Goal: Find specific page/section: Find specific page/section

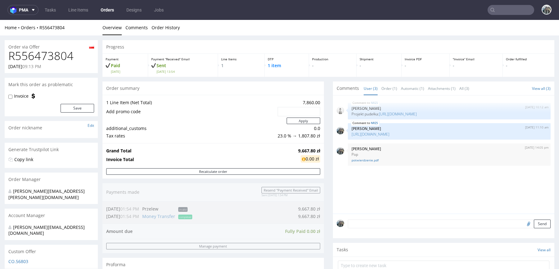
click at [65, 55] on h1 "R556473804" at bounding box center [51, 56] width 86 height 12
click at [64, 55] on h1 "R556473804" at bounding box center [51, 56] width 86 height 12
copy h1 "R556473804"
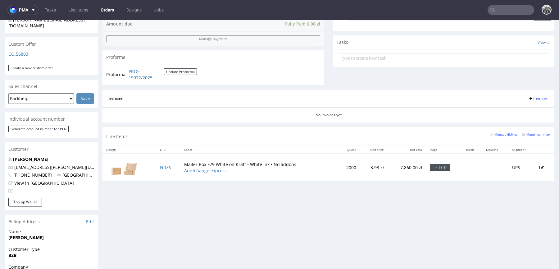
scroll to position [221, 0]
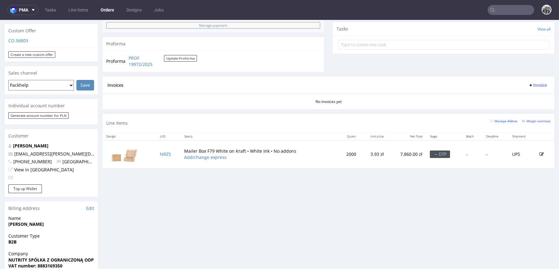
click at [506, 11] on input "text" at bounding box center [511, 10] width 47 height 10
paste input "akkurat"
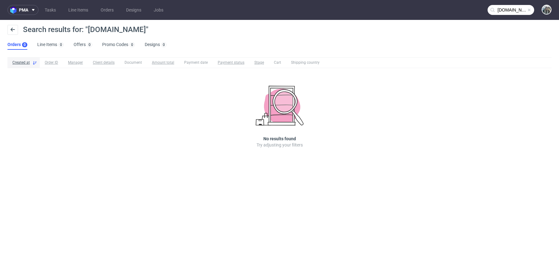
click at [500, 13] on input "akkurat.store" at bounding box center [511, 10] width 47 height 10
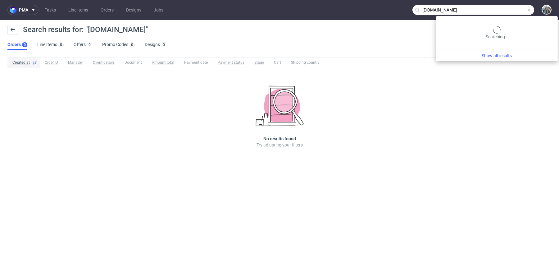
paste input "text"
type input "akkurat"
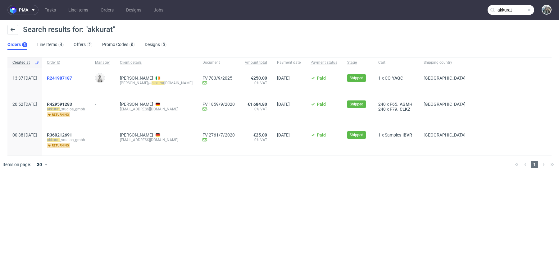
click at [72, 76] on span "R241987187" at bounding box center [59, 77] width 25 height 5
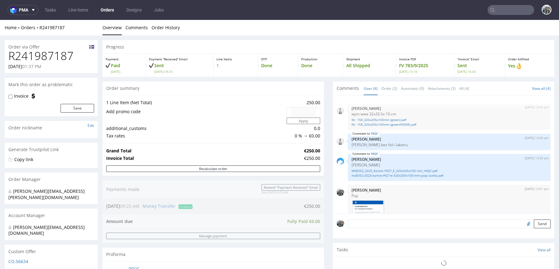
scroll to position [53, 0]
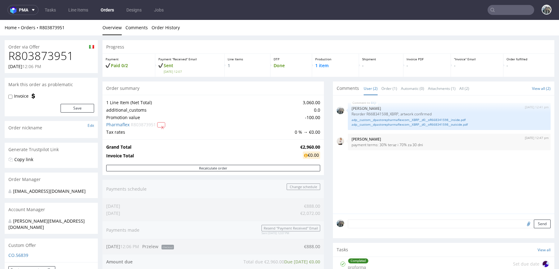
click at [42, 57] on h1 "R803873951" at bounding box center [51, 56] width 86 height 12
click at [43, 57] on h1 "R803873951" at bounding box center [51, 56] width 86 height 12
copy h1 "R803873951"
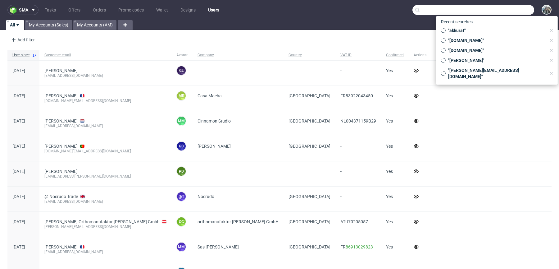
click at [496, 10] on input "text" at bounding box center [473, 10] width 122 height 10
paste input "R803873951"
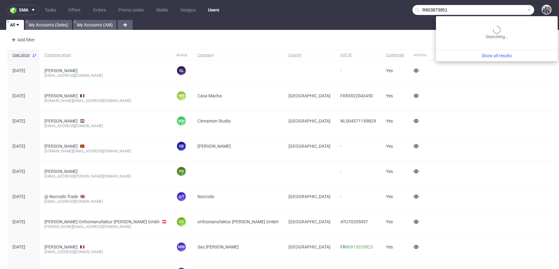
type input "R803873951"
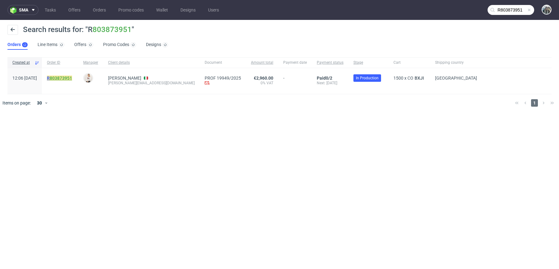
click at [72, 78] on link "803873951" at bounding box center [61, 77] width 22 height 5
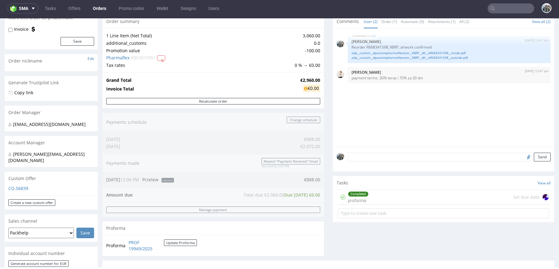
scroll to position [81, 0]
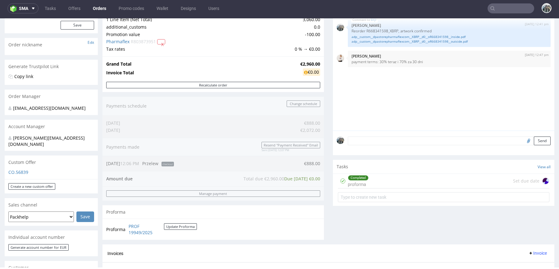
click at [382, 189] on form at bounding box center [443, 196] width 211 height 15
drag, startPoint x: 382, startPoint y: 186, endPoint x: 382, endPoint y: 204, distance: 18.3
click at [382, 186] on div "Completed proforma Set due date" at bounding box center [443, 181] width 211 height 15
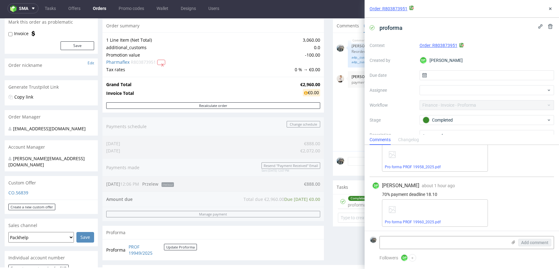
scroll to position [47, 0]
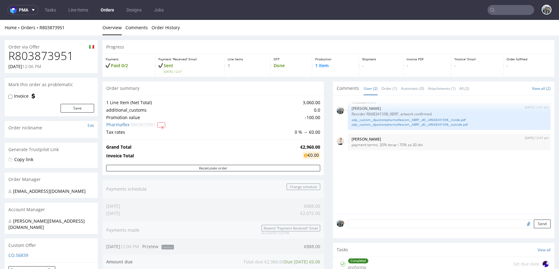
scroll to position [179, 0]
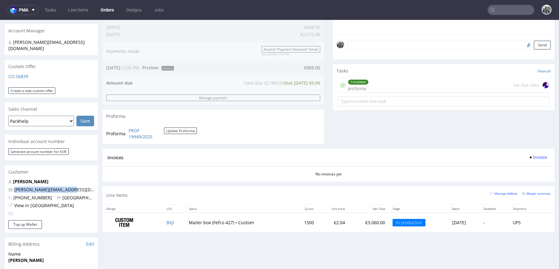
drag, startPoint x: 75, startPoint y: 185, endPoint x: 9, endPoint y: 185, distance: 66.2
click at [9, 186] on p "d.pastore@pharmaflex.com" at bounding box center [51, 189] width 86 height 6
copy span "d.pastore@pharmaflex.com"
click at [495, 13] on input "text" at bounding box center [511, 10] width 47 height 10
paste input "akkurat"
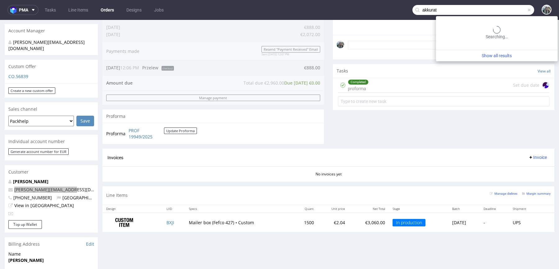
type input "akkurat"
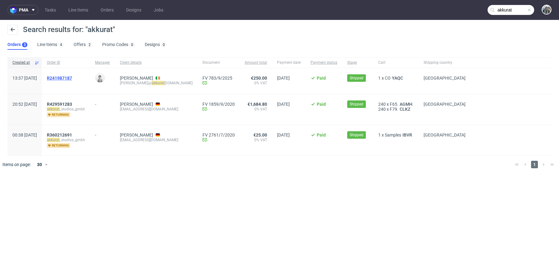
click at [72, 77] on span "R241987187" at bounding box center [59, 77] width 25 height 5
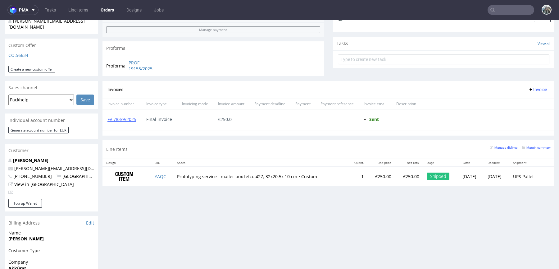
scroll to position [238, 0]
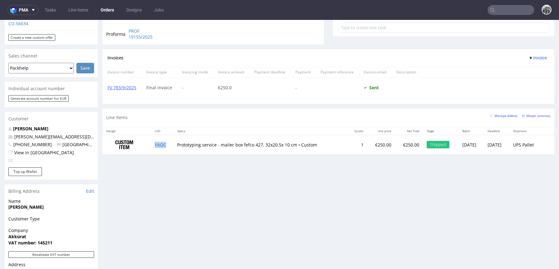
click at [166, 148] on td "YAQC" at bounding box center [162, 145] width 22 height 20
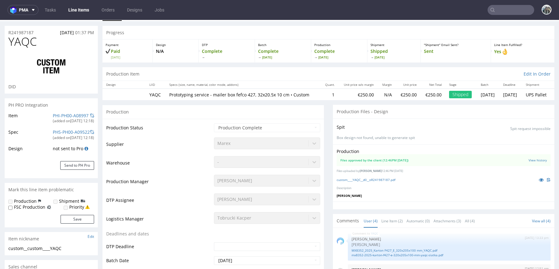
scroll to position [38, 0]
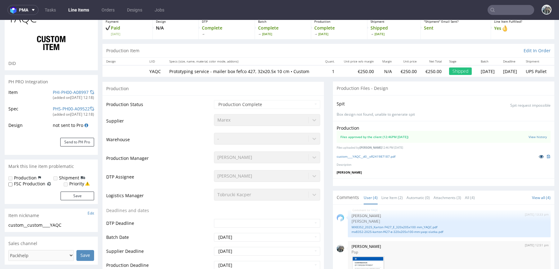
drag, startPoint x: 534, startPoint y: 160, endPoint x: 507, endPoint y: 160, distance: 27.0
click at [539, 158] on icon at bounding box center [541, 156] width 5 height 4
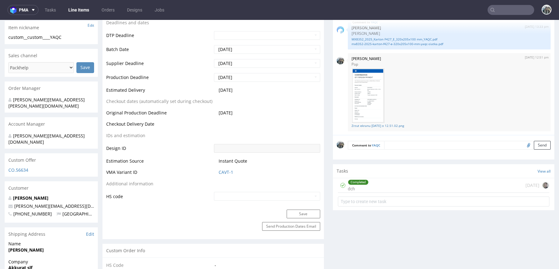
scroll to position [301, 0]
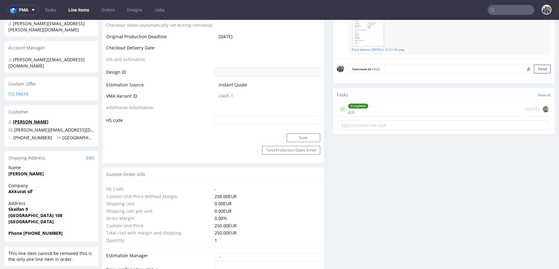
click at [39, 119] on link "[PERSON_NAME]" at bounding box center [30, 122] width 35 height 6
